Goal: Check status: Check status

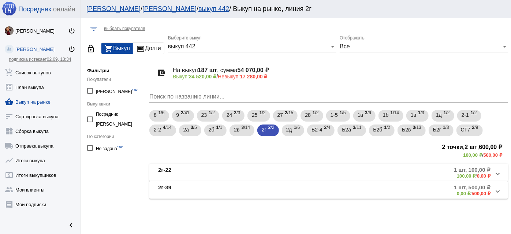
scroll to position [20, 0]
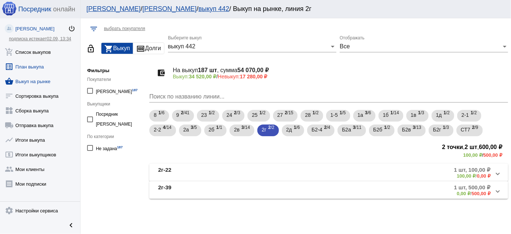
click at [32, 66] on link "list_alt План выкупа" at bounding box center [40, 65] width 80 height 15
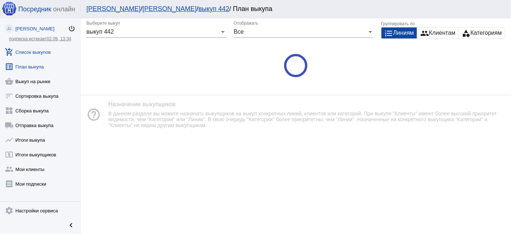
click at [42, 53] on link "add_shopping_cart Список выкупов" at bounding box center [40, 50] width 80 height 15
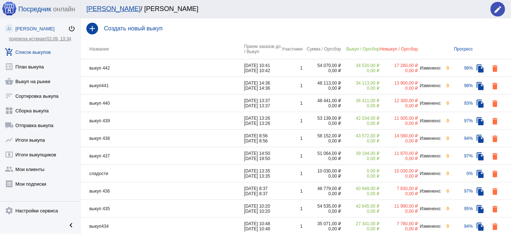
click at [125, 67] on td "выкуп 442" at bounding box center [162, 68] width 164 height 18
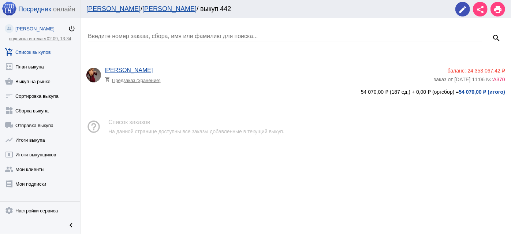
click at [187, 74] on app-delivery-type "shopping_cart Предзаказ (хранение)" at bounding box center [267, 79] width 325 height 10
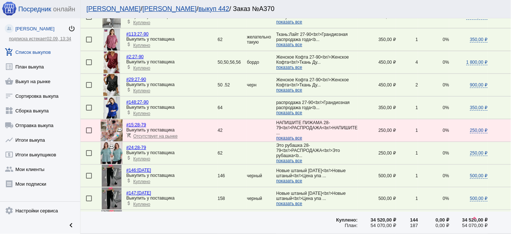
scroll to position [465, 0]
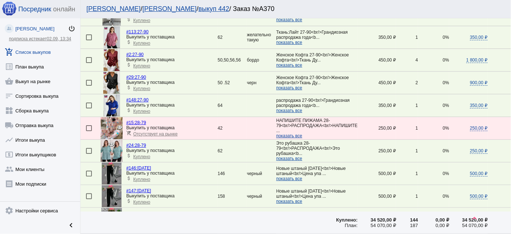
click at [280, 156] on span "показать все" at bounding box center [289, 158] width 26 height 5
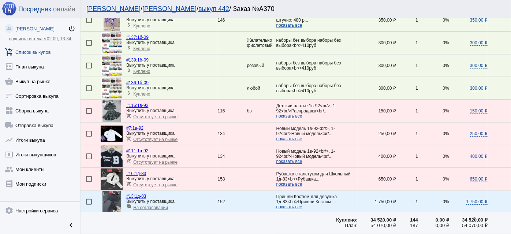
scroll to position [1064, 0]
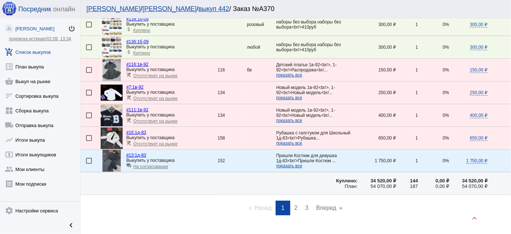
click at [294, 204] on span "2" at bounding box center [295, 207] width 3 height 6
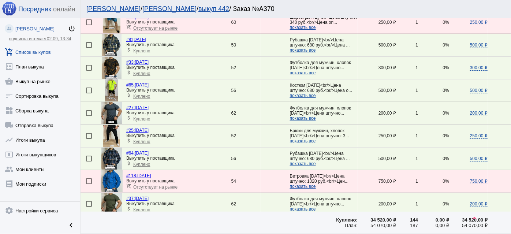
scroll to position [233, 0]
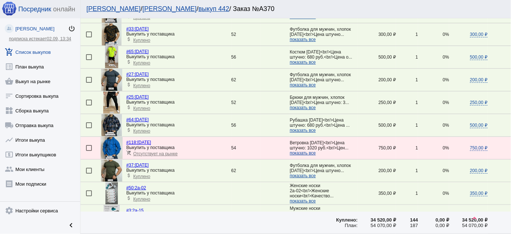
click at [296, 173] on span "показать все" at bounding box center [303, 175] width 26 height 5
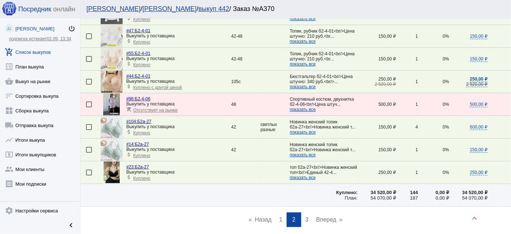
scroll to position [1076, 0]
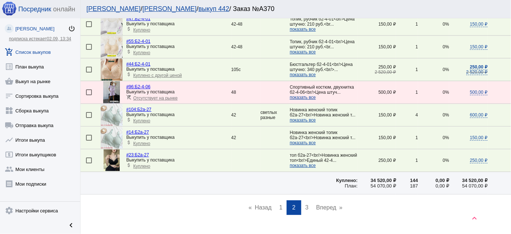
click at [305, 204] on span "3" at bounding box center [306, 207] width 3 height 6
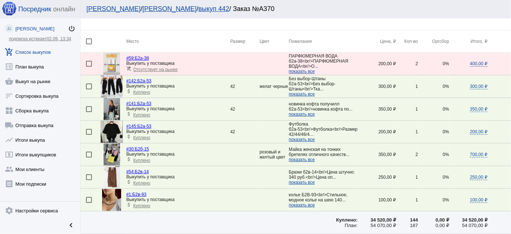
scroll to position [33, 0]
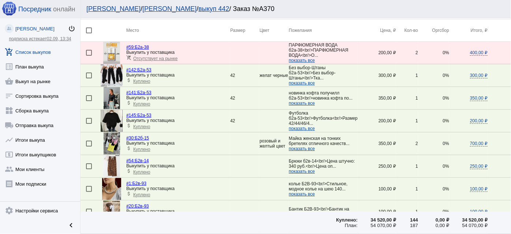
click at [292, 171] on span "показать все" at bounding box center [302, 171] width 26 height 5
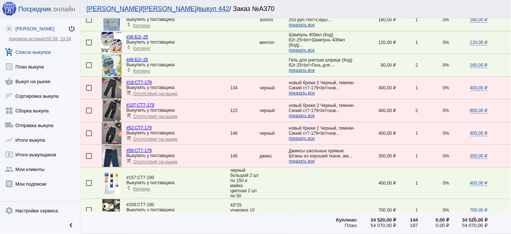
scroll to position [532, 0]
